Goal: Transaction & Acquisition: Purchase product/service

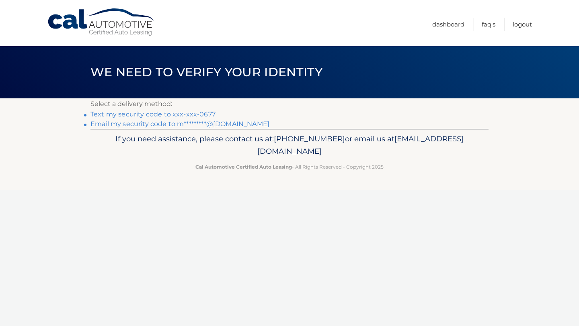
click at [139, 114] on link "Text my security code to xxx-xxx-0677" at bounding box center [152, 115] width 125 height 8
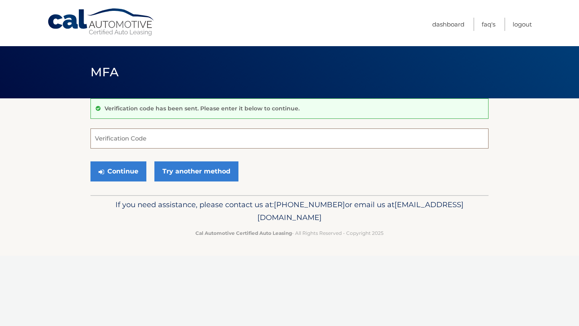
click at [144, 146] on input "Verification Code" at bounding box center [289, 139] width 398 height 20
type input "278025"
click at [90, 162] on button "Continue" at bounding box center [118, 172] width 56 height 20
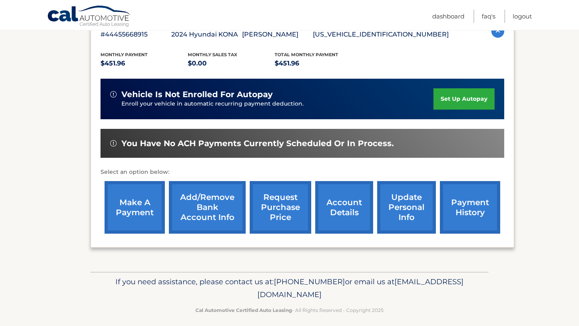
scroll to position [160, 0]
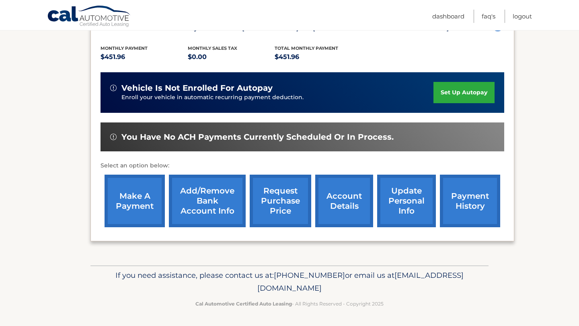
click at [136, 203] on link "make a payment" at bounding box center [135, 201] width 60 height 53
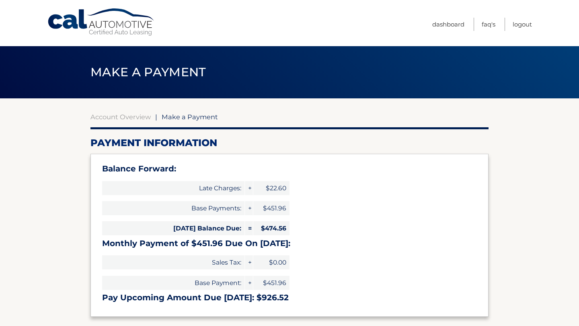
select select "ODM5NDczNjgtNjQ5OS00Zjk0LWIwNjgtY2ViYTNiN2EzY2Qz"
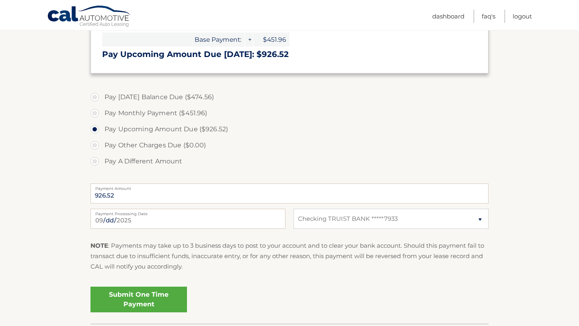
scroll to position [233, 0]
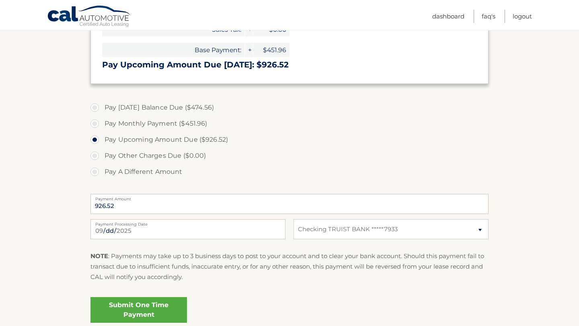
click at [96, 119] on label "Pay Monthly Payment ($451.96)" at bounding box center [289, 124] width 398 height 16
click at [96, 119] on input "Pay Monthly Payment ($451.96)" at bounding box center [98, 122] width 8 height 13
radio input "true"
type input "451.96"
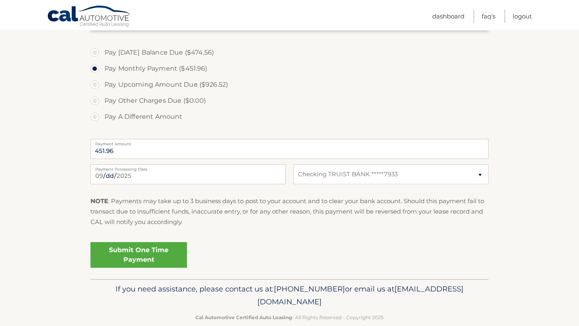
scroll to position [289, 0]
click at [144, 260] on link "Submit One Time Payment" at bounding box center [138, 255] width 96 height 26
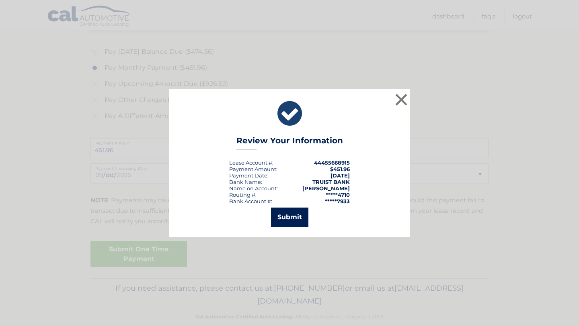
click at [290, 218] on button "Submit" at bounding box center [289, 217] width 37 height 19
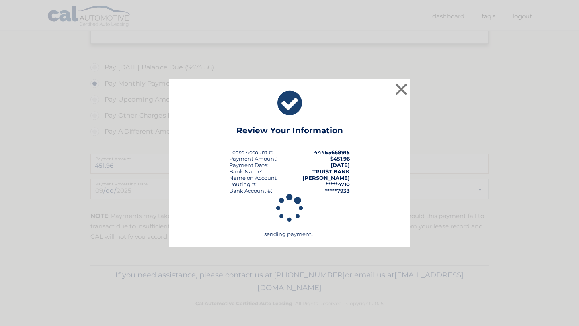
scroll to position [273, 0]
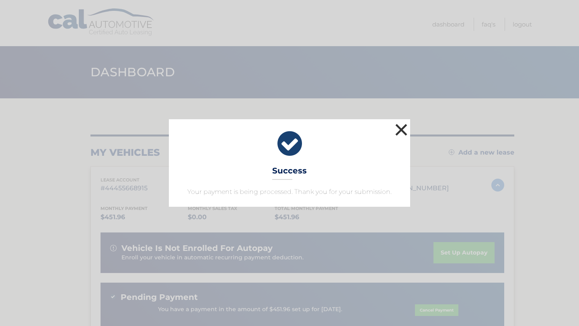
click at [399, 131] on button "×" at bounding box center [401, 130] width 16 height 16
